Goal: Information Seeking & Learning: Learn about a topic

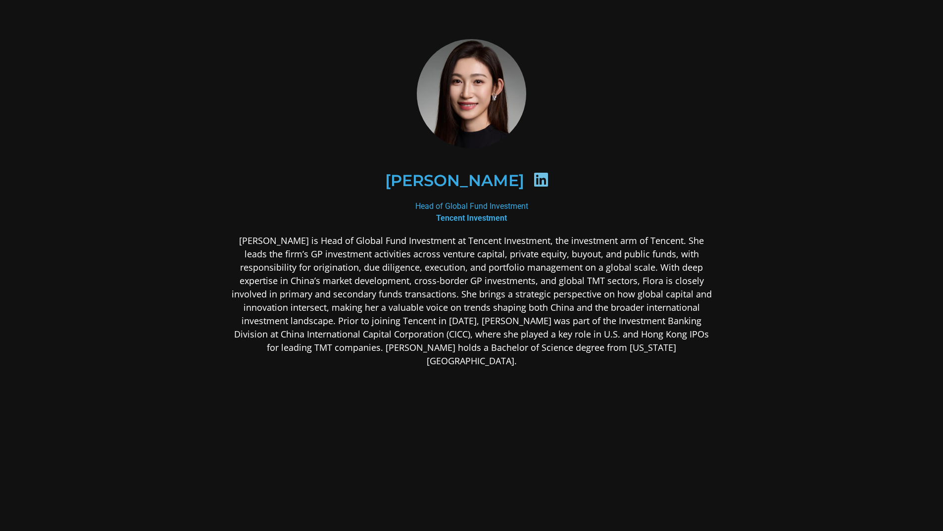
click at [493, 188] on h2 "[PERSON_NAME]" at bounding box center [454, 181] width 139 height 16
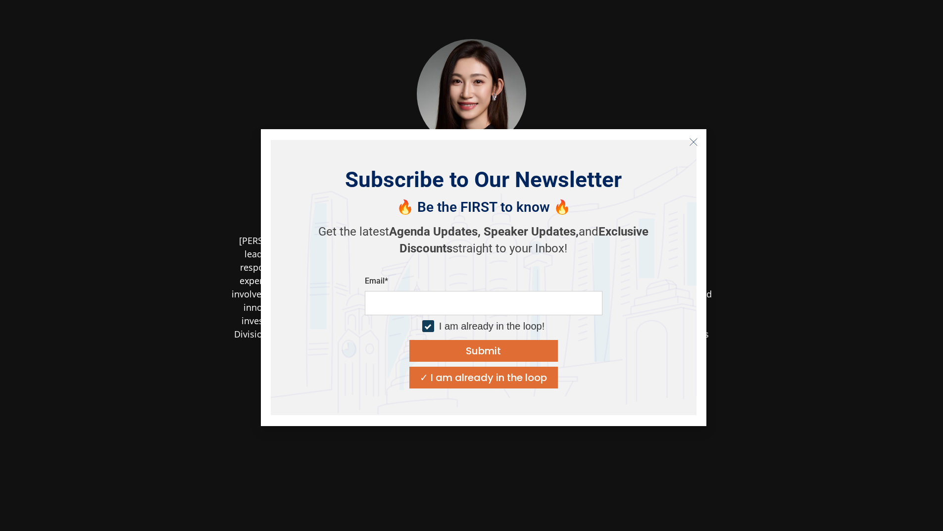
click at [692, 143] on icon "Close" at bounding box center [693, 142] width 9 height 9
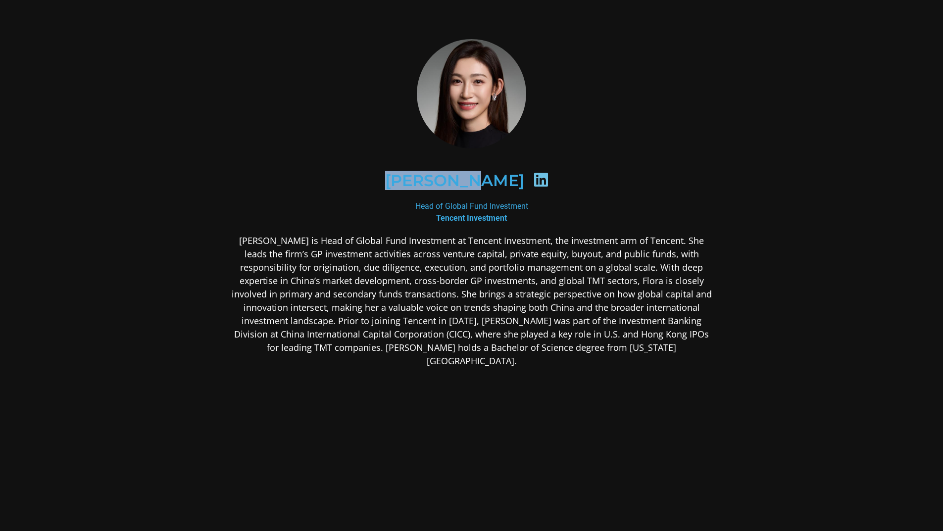
scroll to position [16, 0]
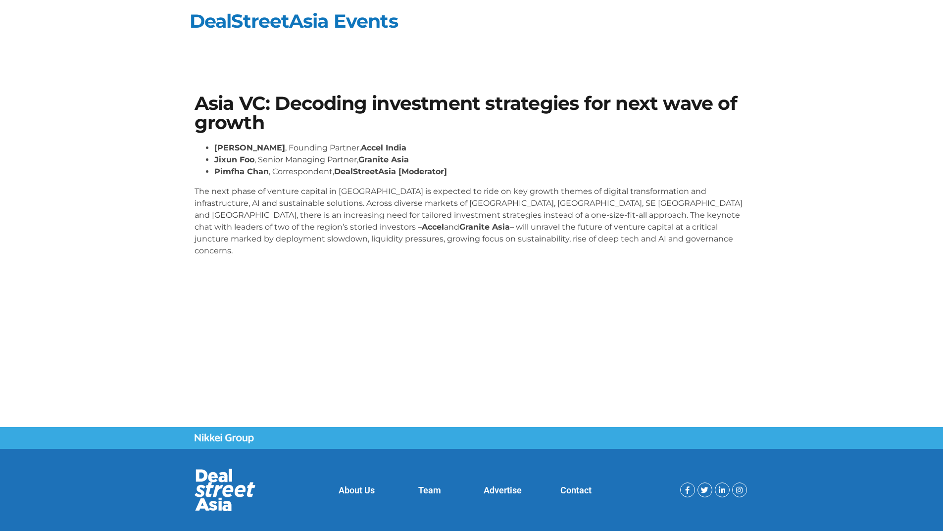
click at [558, 118] on h1 "Asia VC: Decoding investment strategies for next wave of growth" at bounding box center [472, 113] width 554 height 38
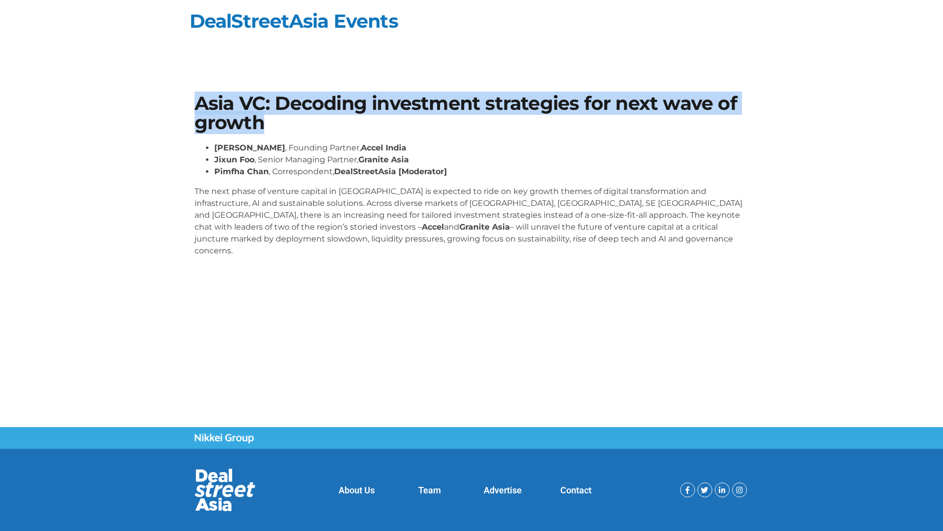
click at [558, 118] on h1 "Asia VC: Decoding investment strategies for next wave of growth" at bounding box center [472, 113] width 554 height 38
click at [632, 122] on h1 "Asia VC: Decoding investment strategies for next wave of growth" at bounding box center [472, 113] width 554 height 38
